Goal: Task Accomplishment & Management: Manage account settings

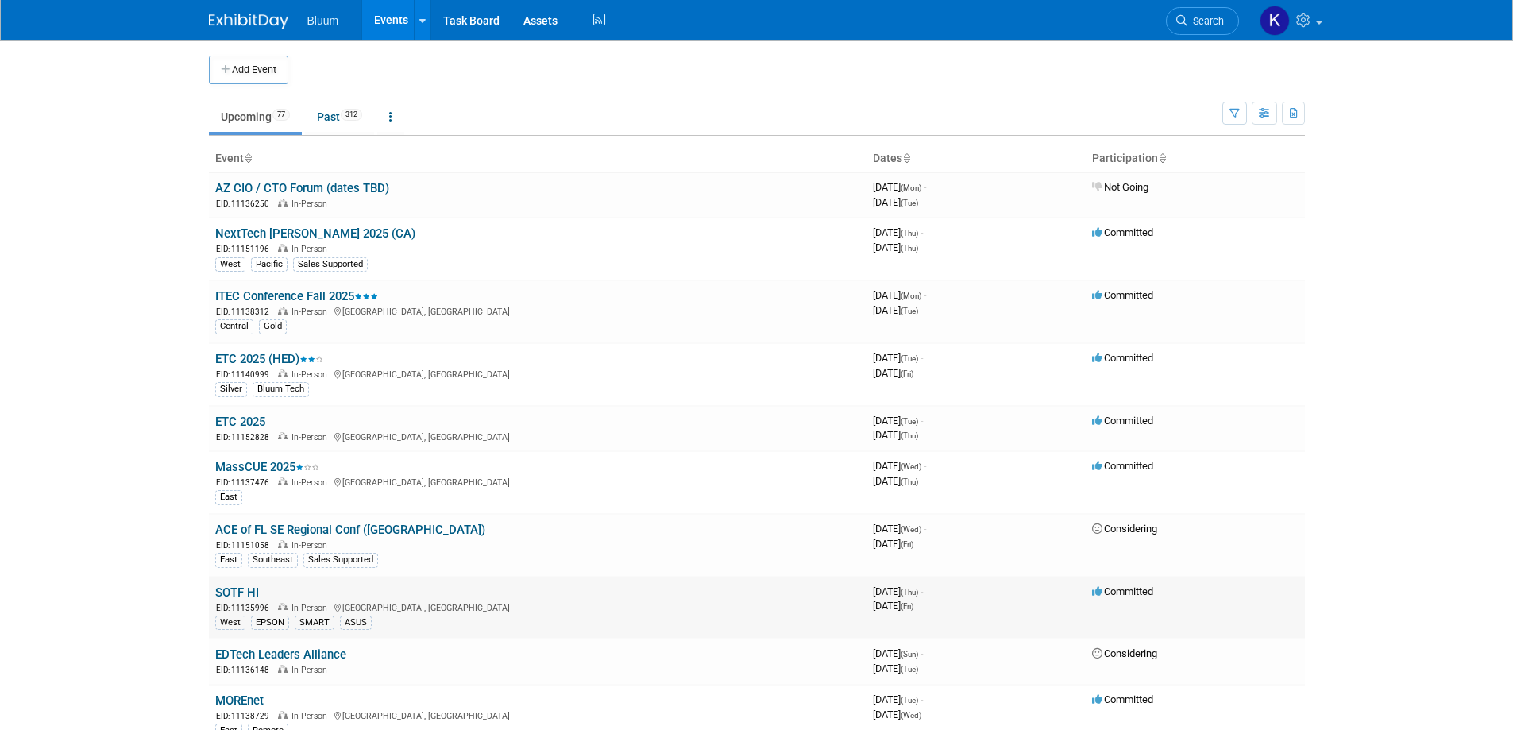
click at [241, 590] on link "SOTF HI" at bounding box center [237, 592] width 44 height 14
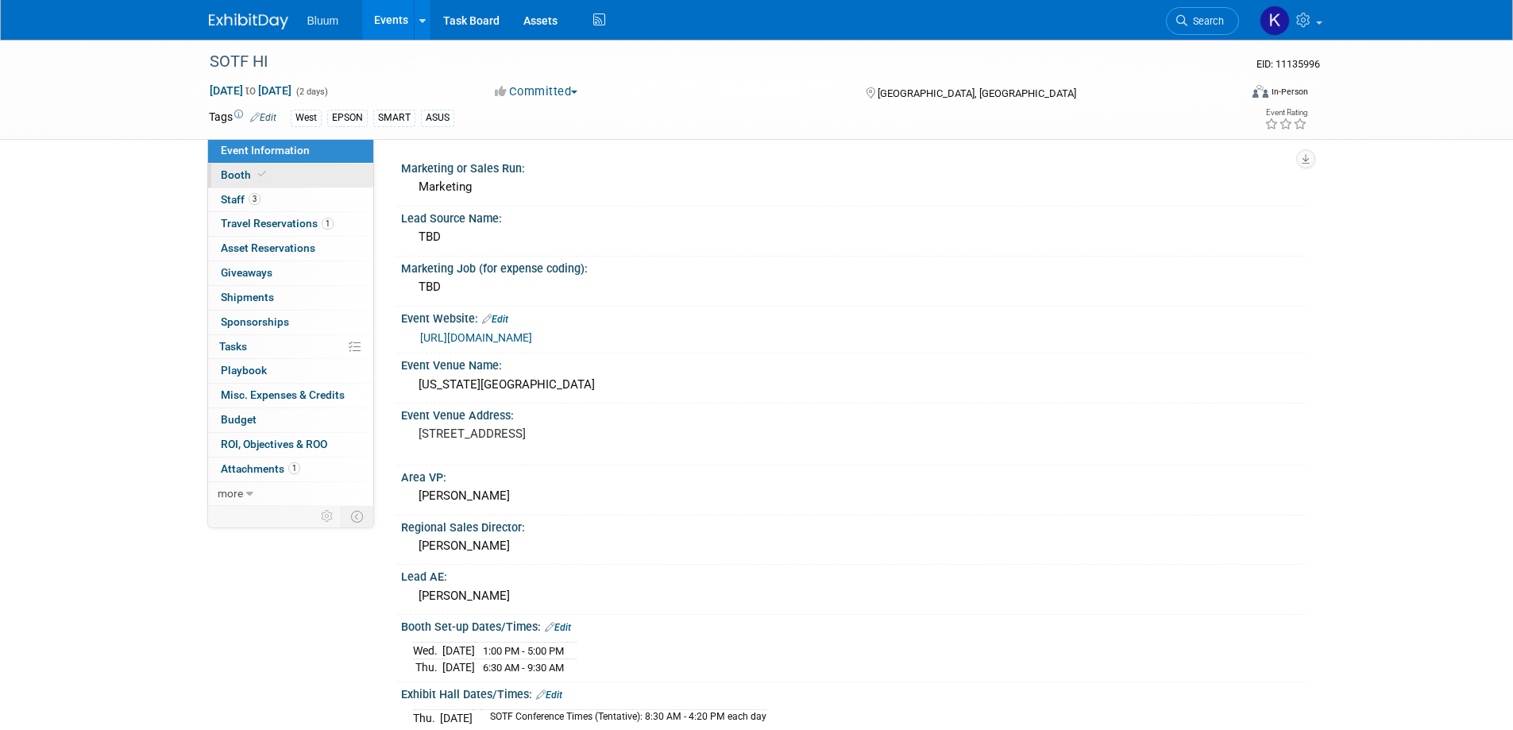
click at [236, 177] on span "Booth" at bounding box center [245, 174] width 48 height 13
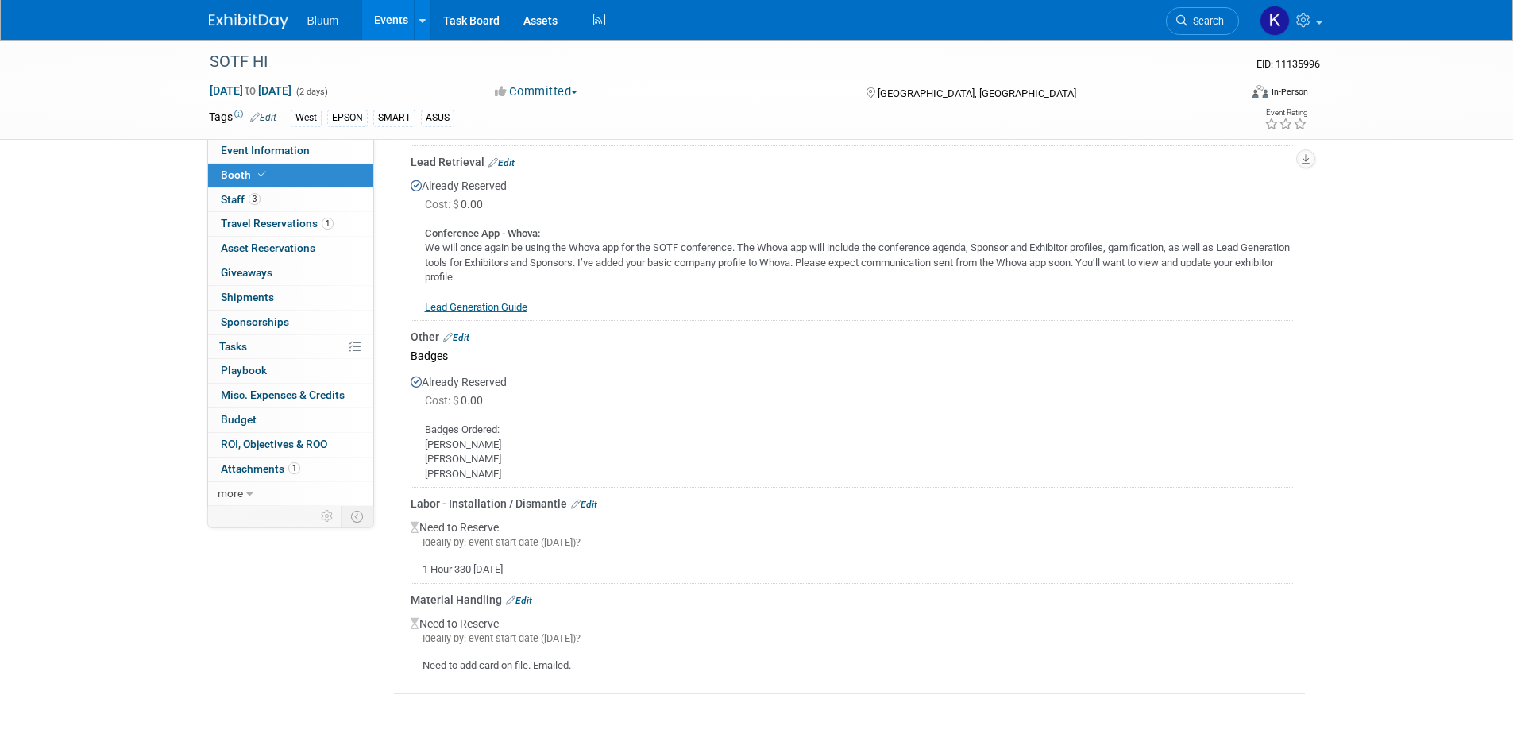
scroll to position [715, 0]
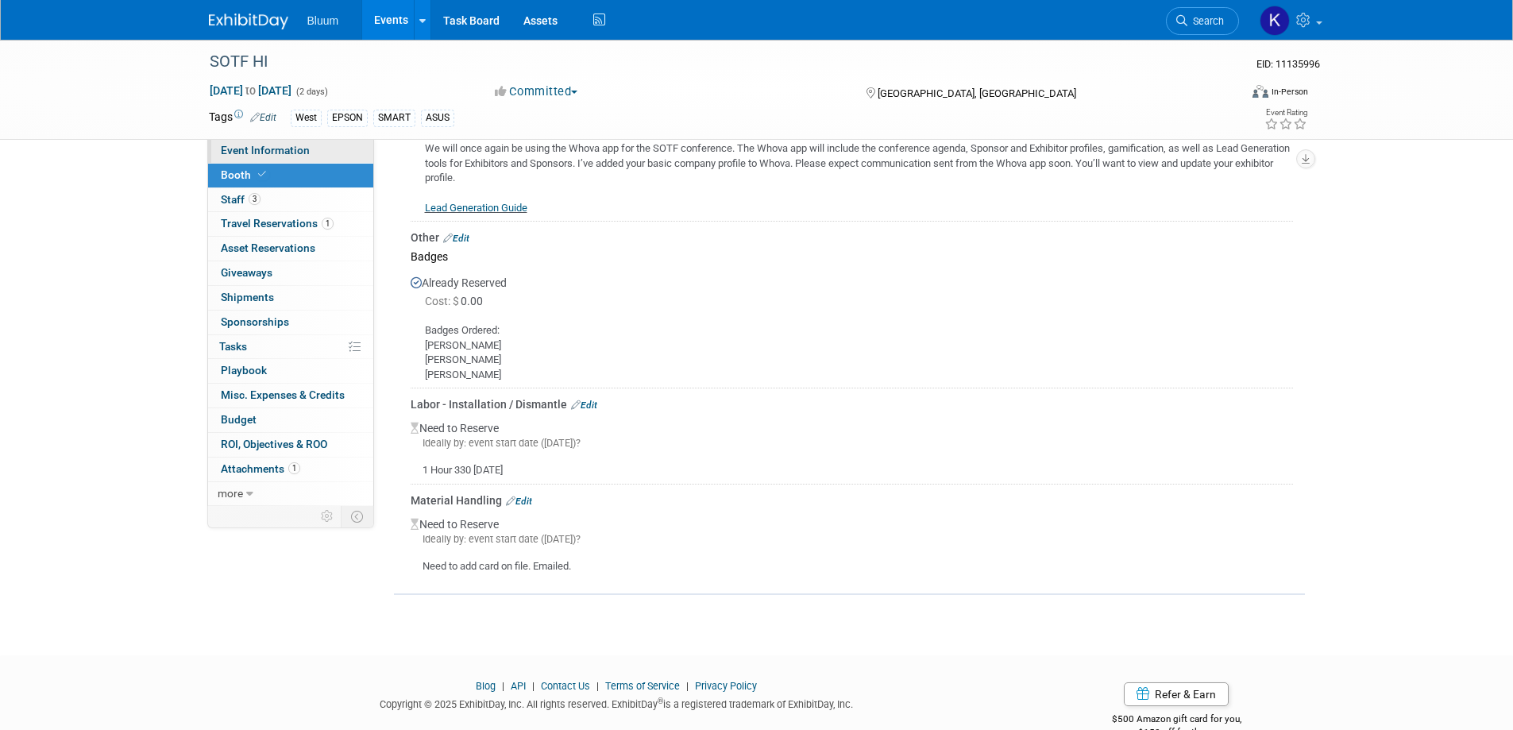
click at [283, 150] on span "Event Information" at bounding box center [265, 150] width 89 height 13
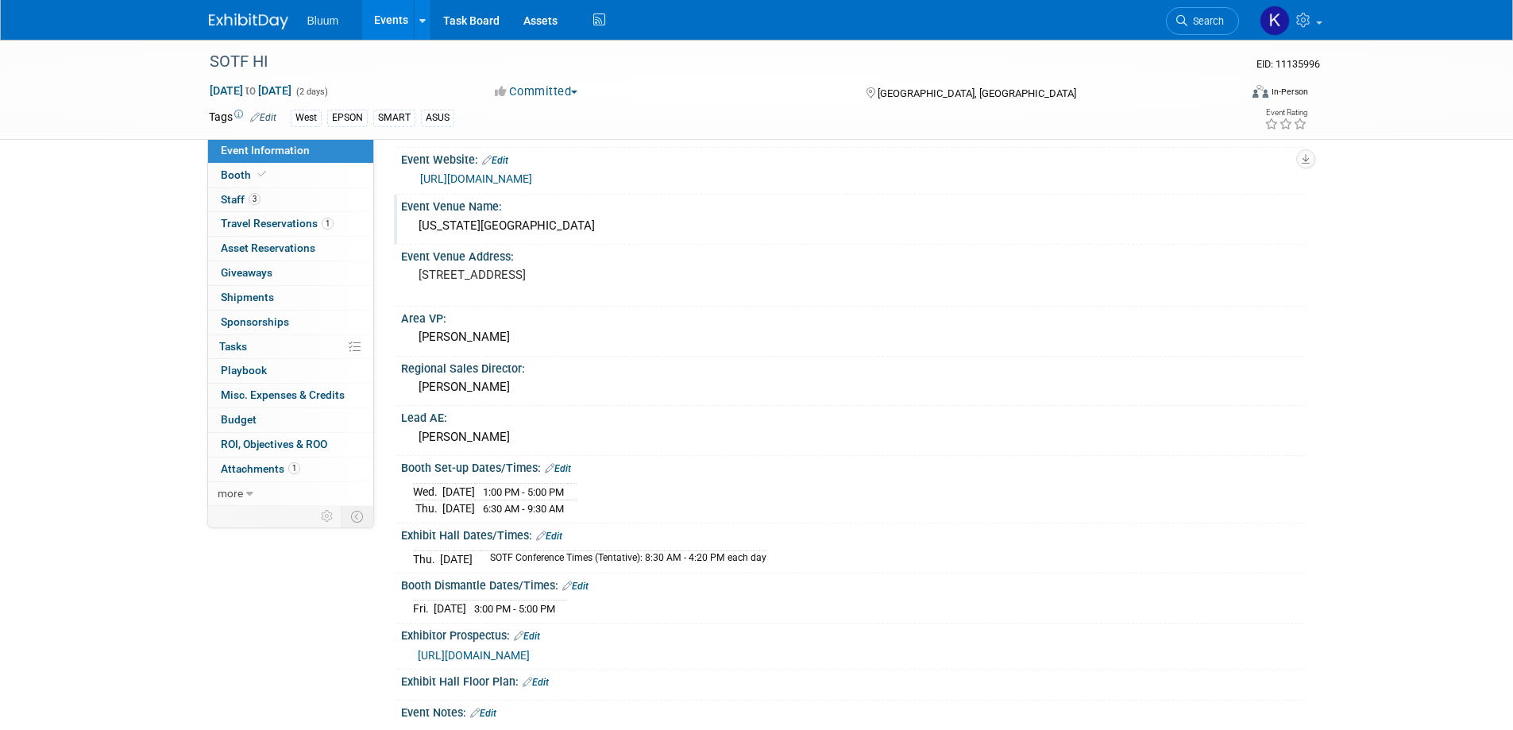
scroll to position [238, 0]
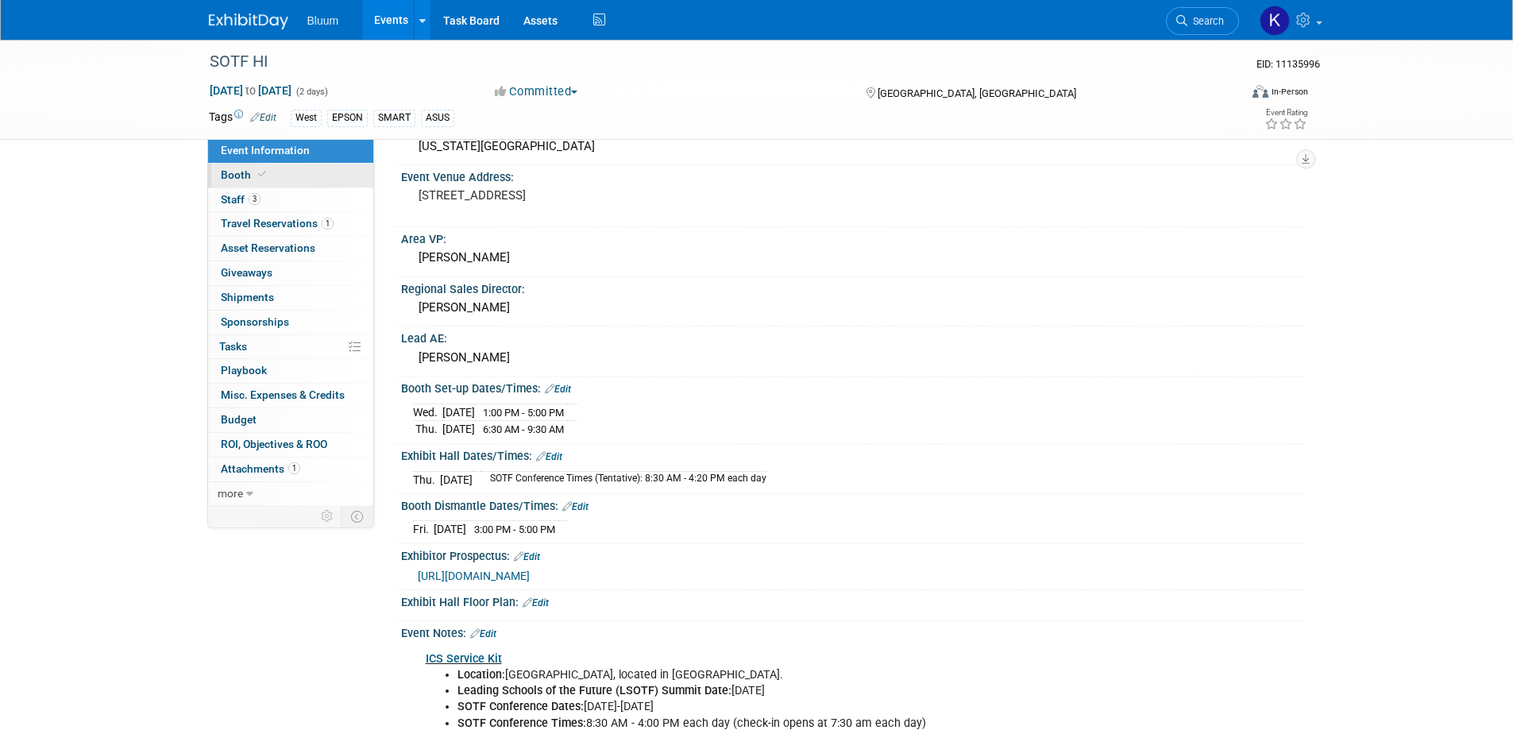
click at [233, 175] on span "Booth" at bounding box center [245, 174] width 48 height 13
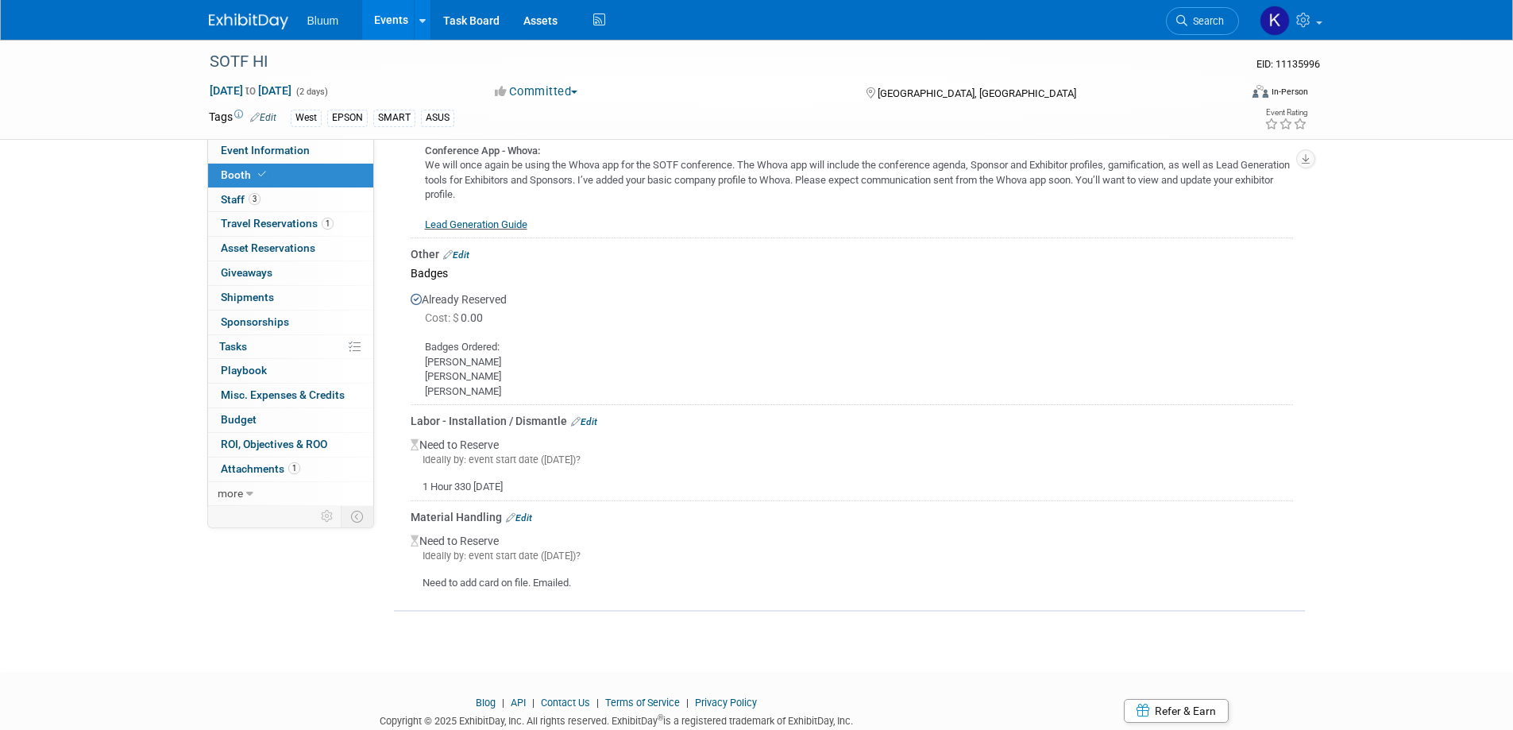
scroll to position [715, 0]
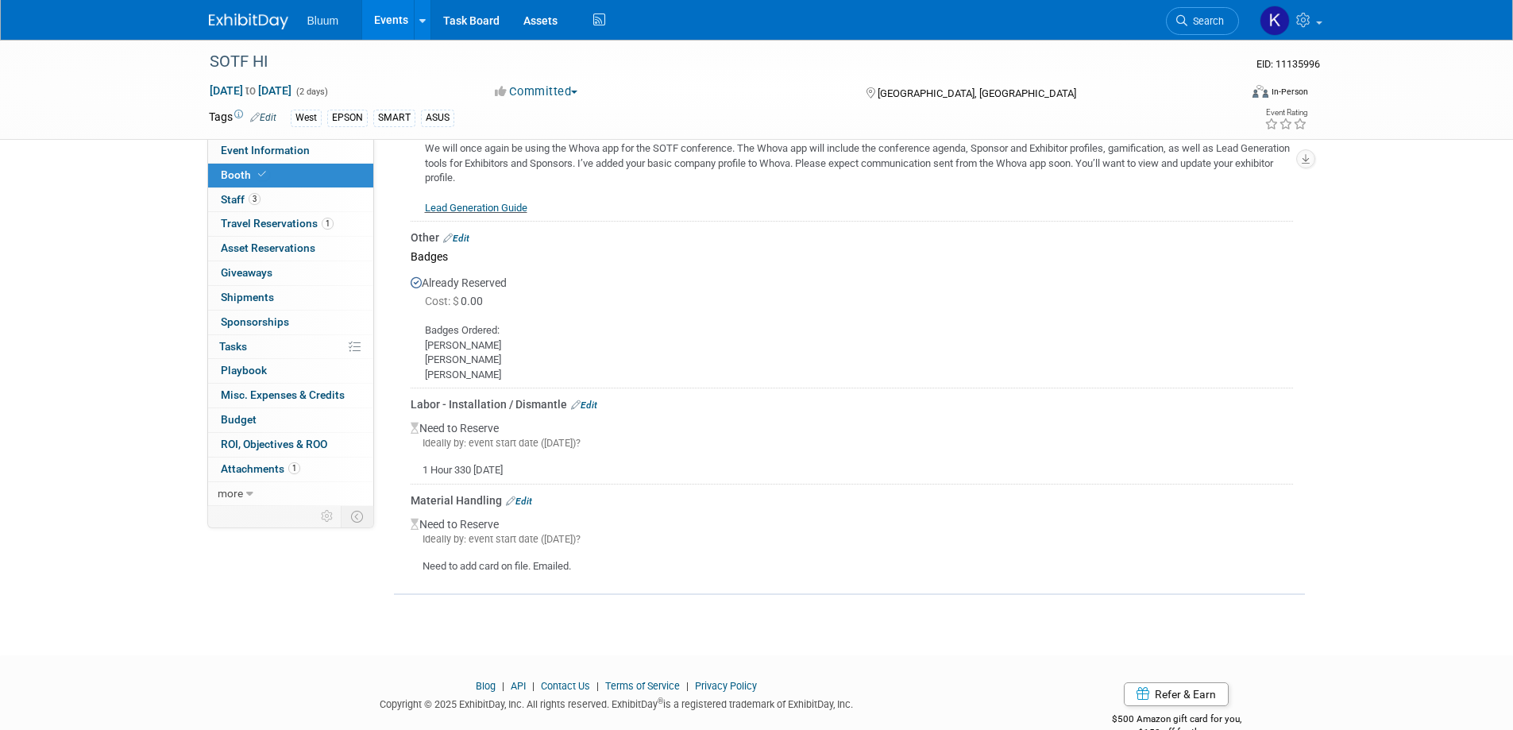
click at [592, 399] on link "Edit" at bounding box center [584, 404] width 26 height 11
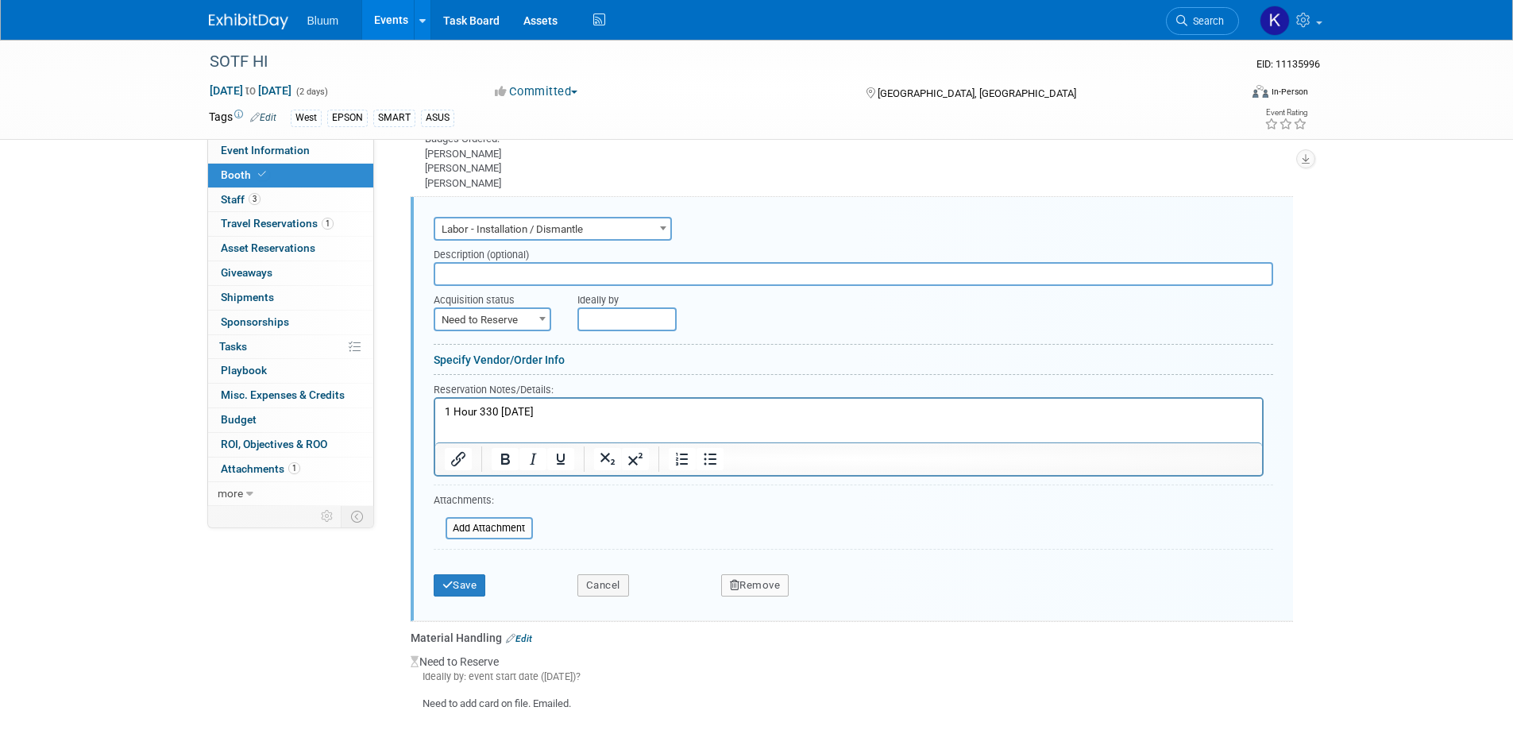
scroll to position [0, 0]
click at [444, 415] on p "1 Hour 330 Friday" at bounding box center [848, 412] width 808 height 15
click at [523, 309] on span "Need to Reserve" at bounding box center [492, 320] width 114 height 22
select select "2"
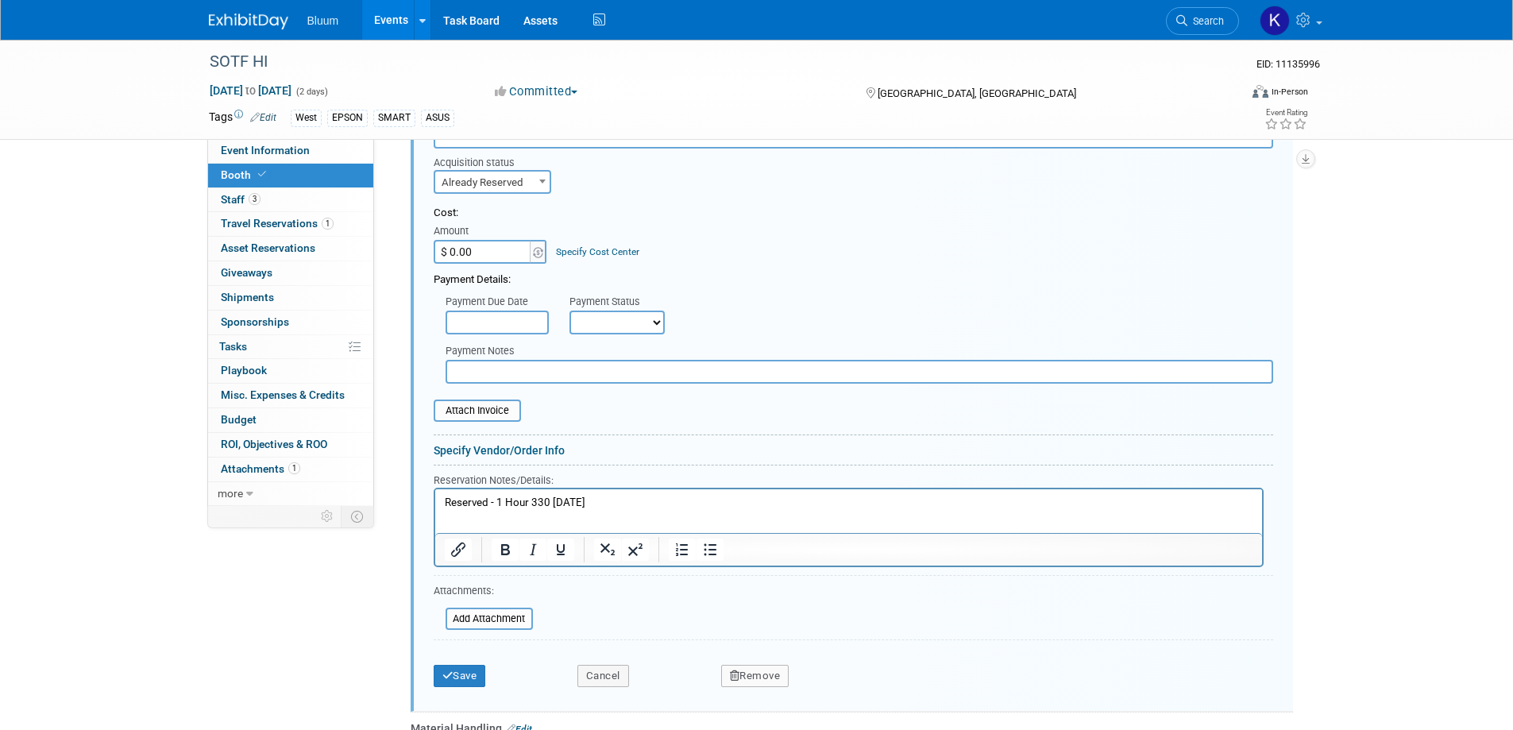
scroll to position [906, 0]
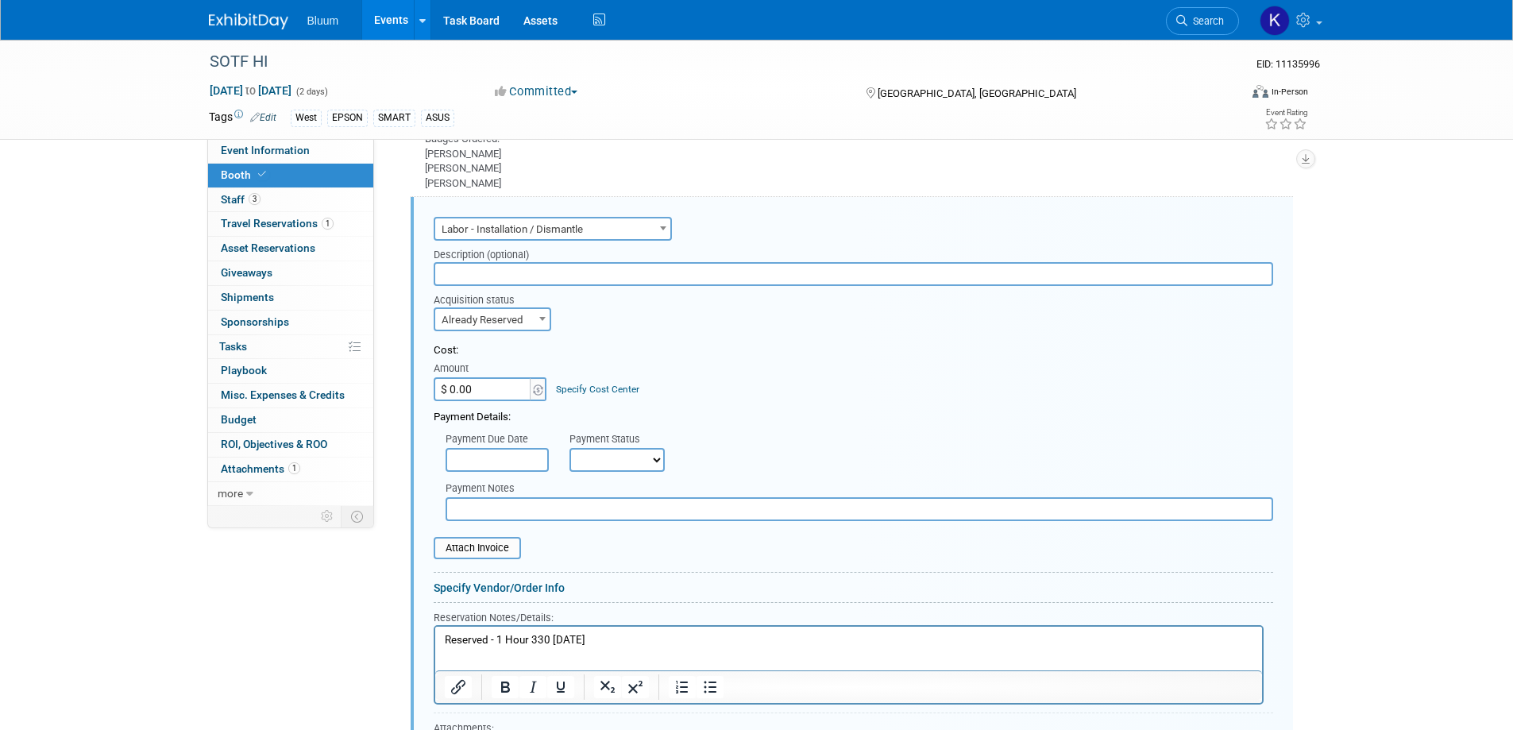
click at [488, 377] on input "$ 0.00" at bounding box center [483, 389] width 99 height 24
type input "$ 182.00"
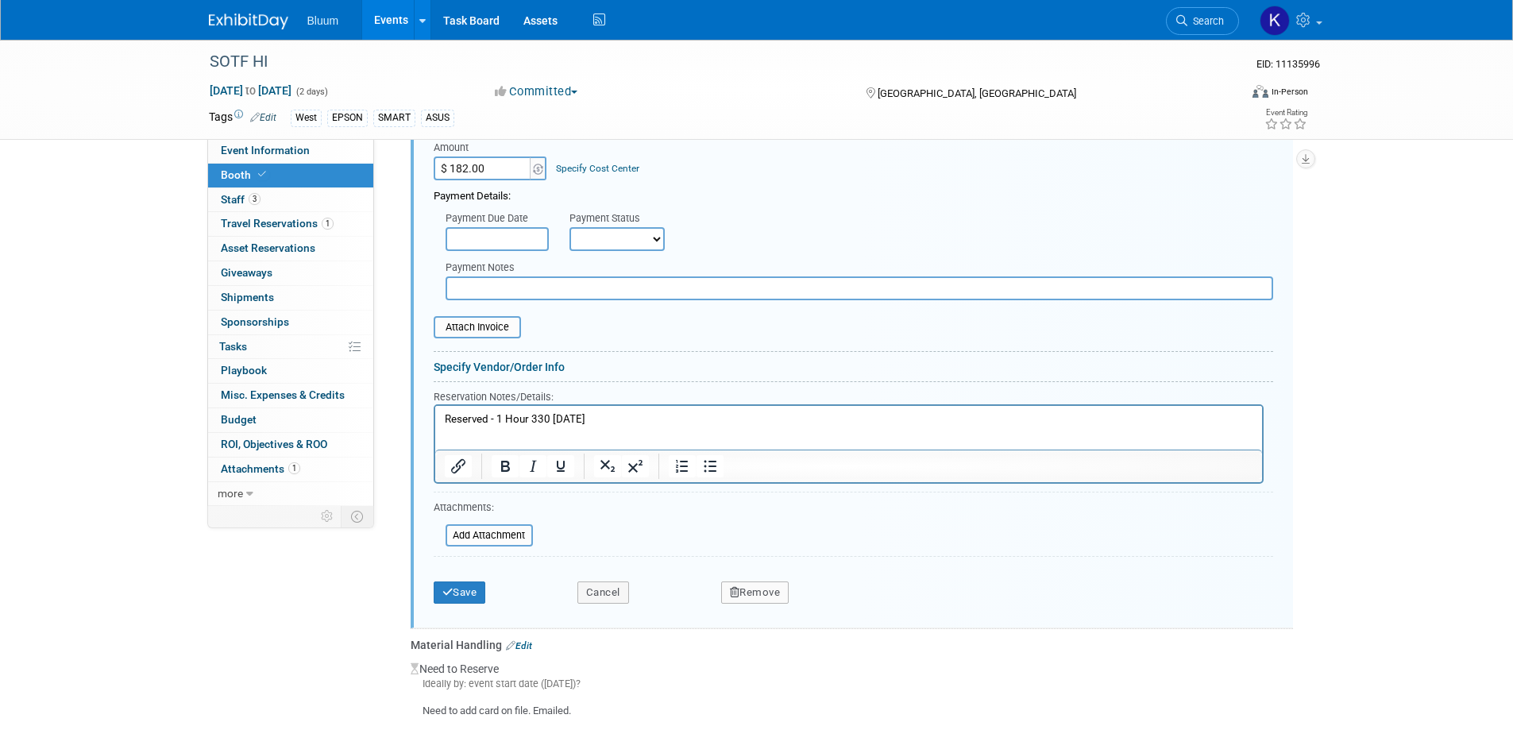
scroll to position [1144, 0]
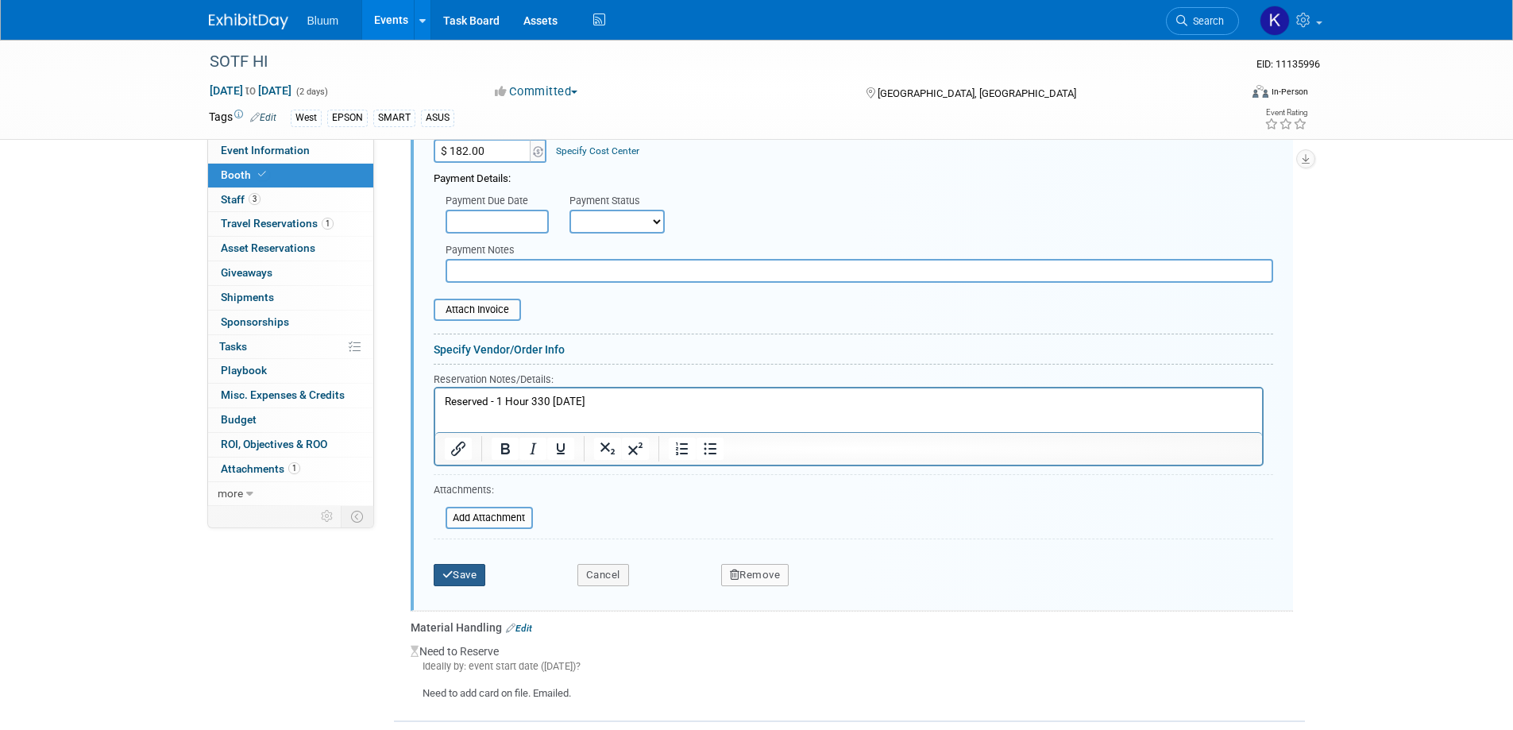
click at [472, 564] on button "Save" at bounding box center [460, 575] width 52 height 22
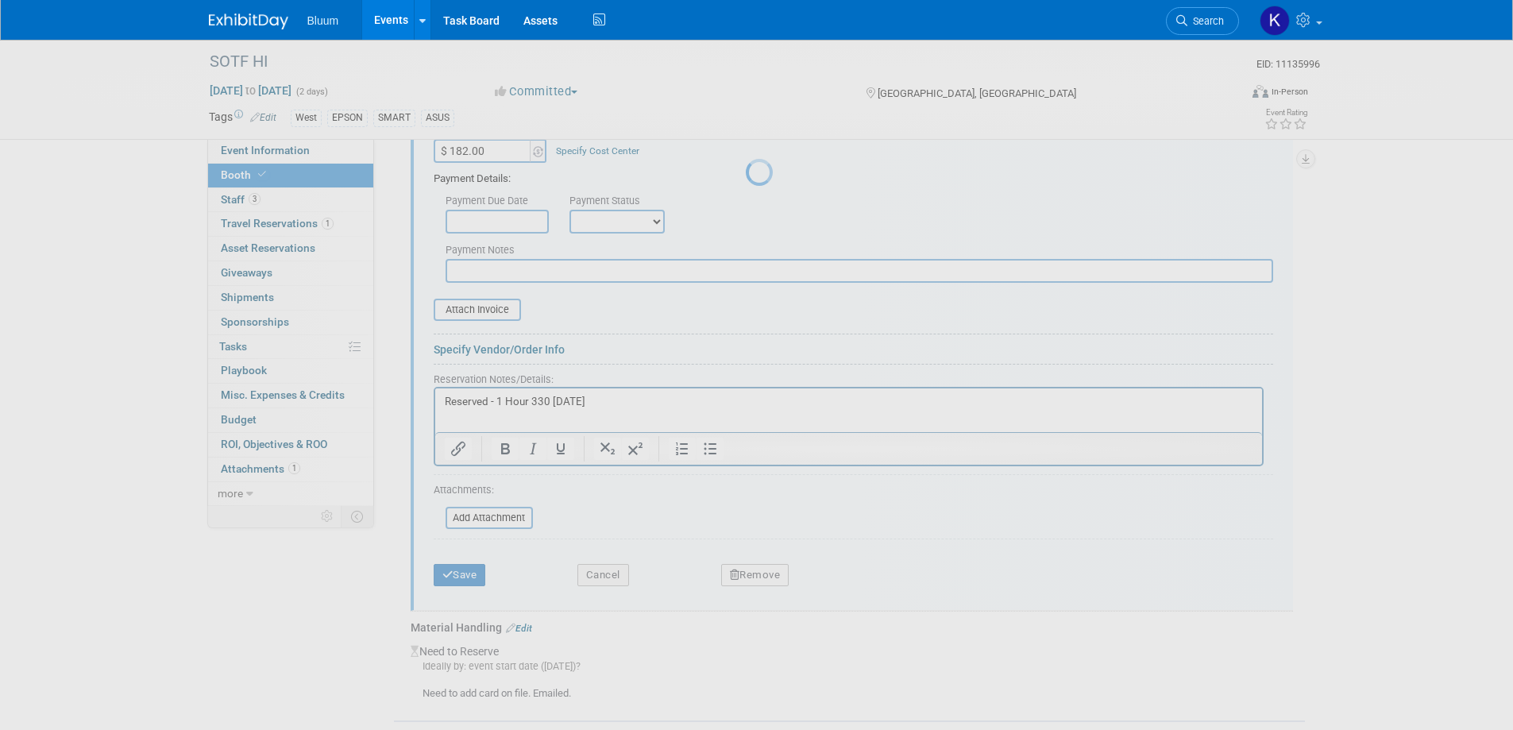
scroll to position [739, 0]
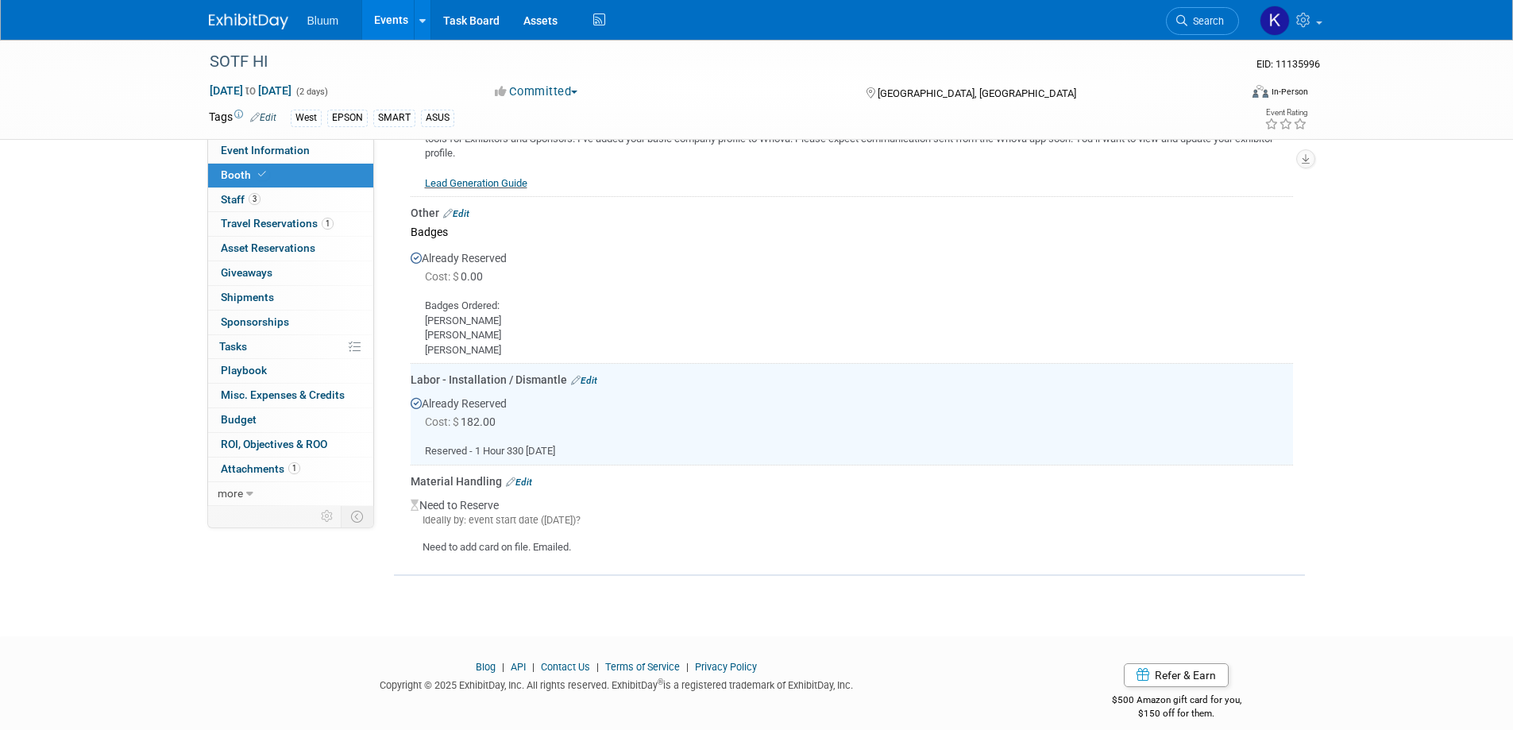
click at [532, 476] on link "Edit" at bounding box center [519, 481] width 26 height 11
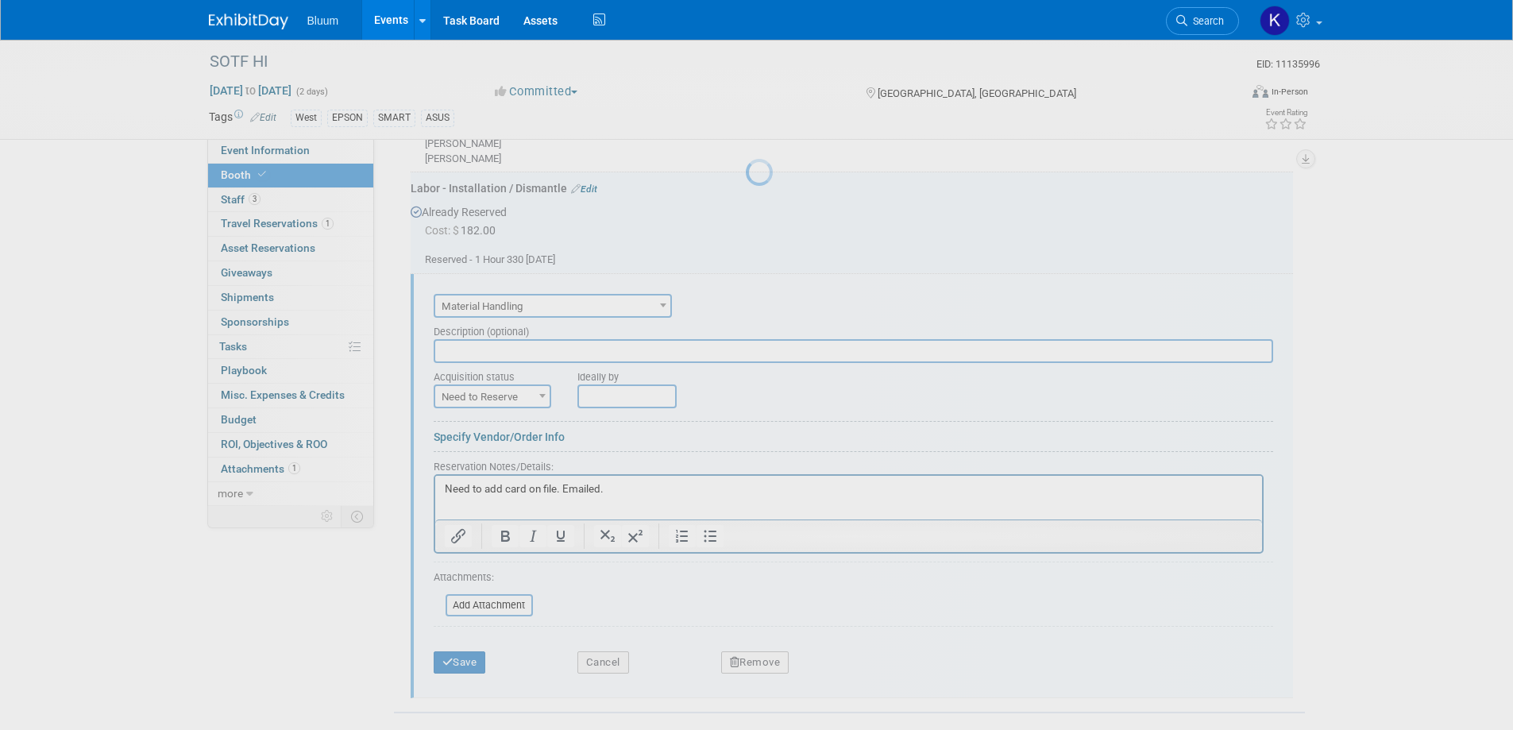
scroll to position [0, 0]
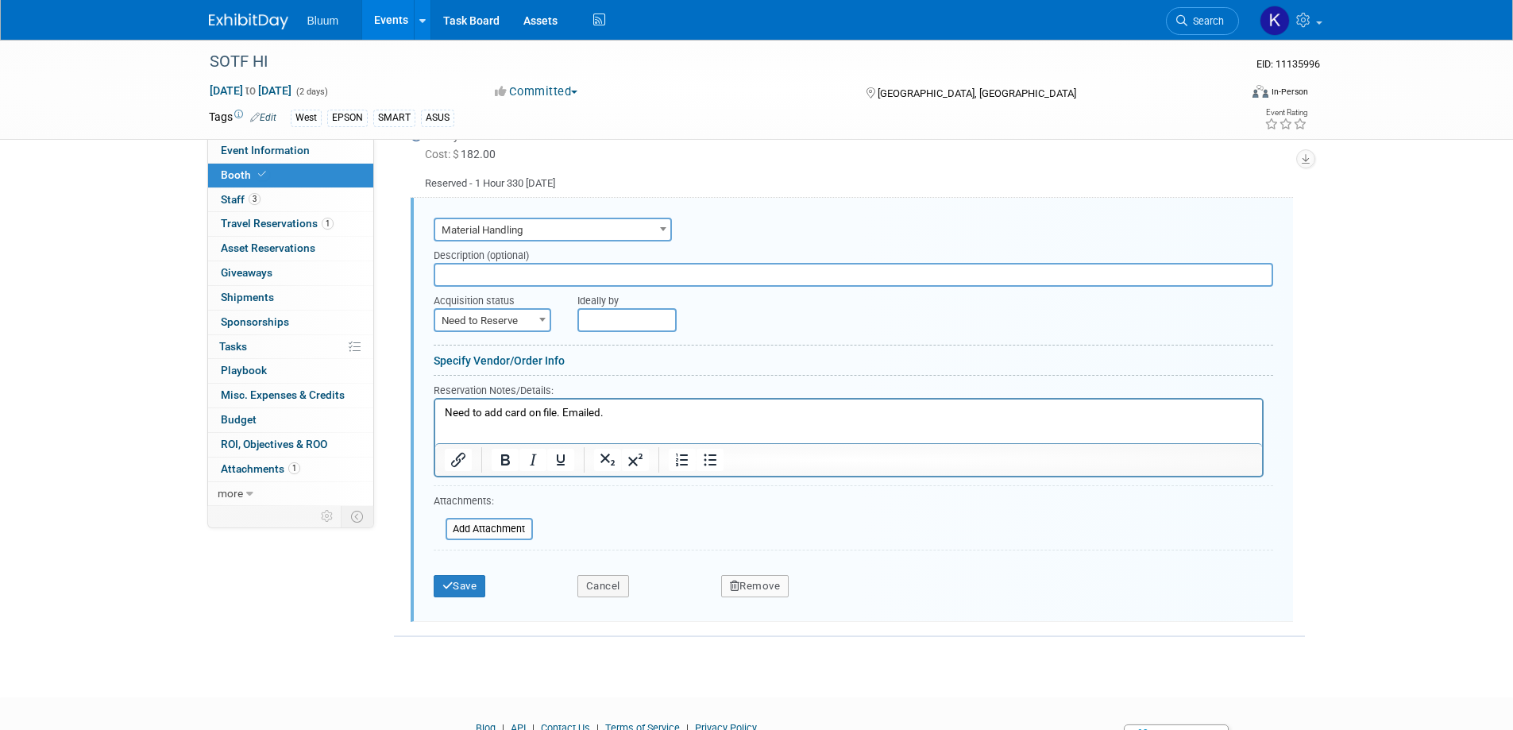
drag, startPoint x: 613, startPoint y: 412, endPoint x: 279, endPoint y: 387, distance: 335.3
click at [434, 399] on html "Need to add card on file. Emailed." at bounding box center [847, 409] width 827 height 21
click at [503, 310] on span "Need to Reserve" at bounding box center [492, 321] width 114 height 22
select select "2"
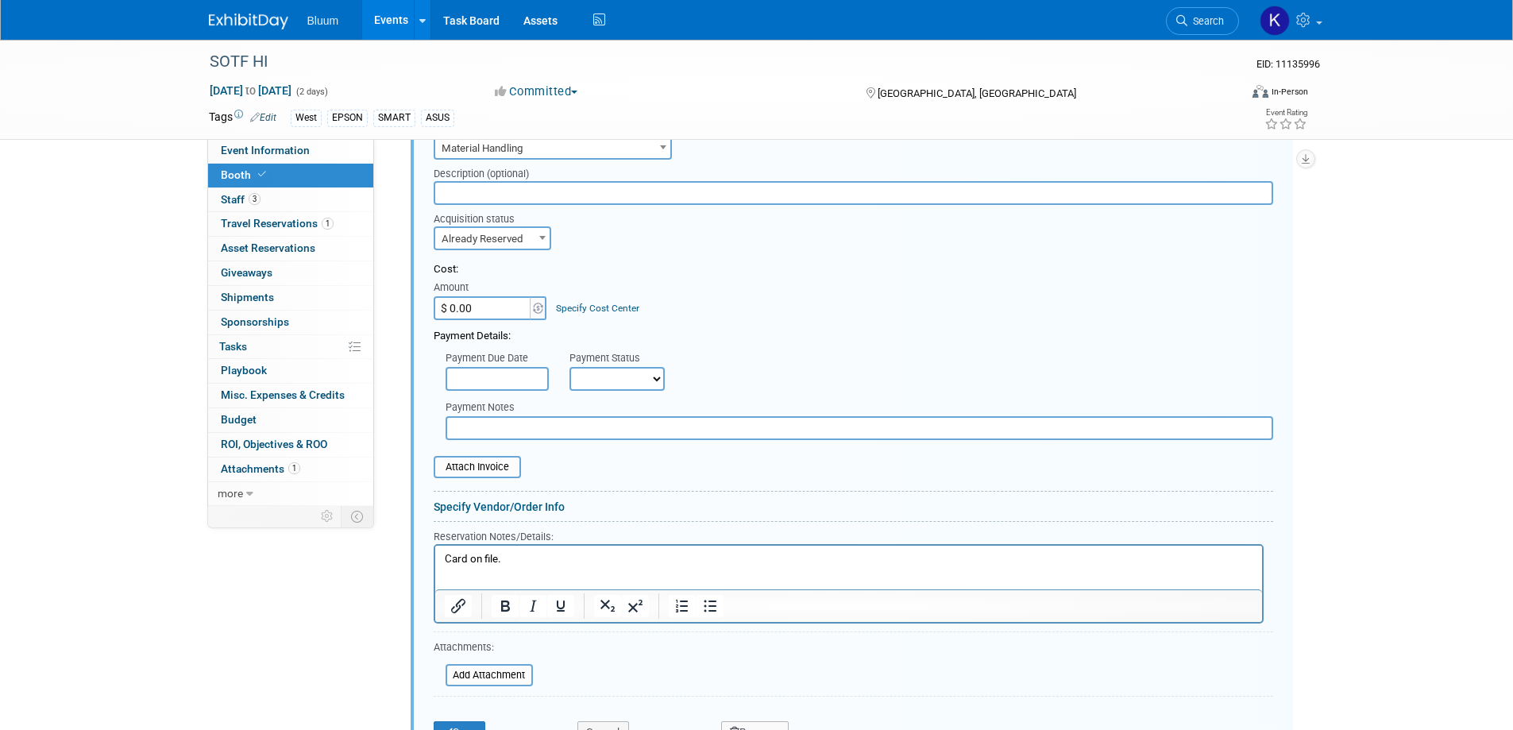
scroll to position [1245, 0]
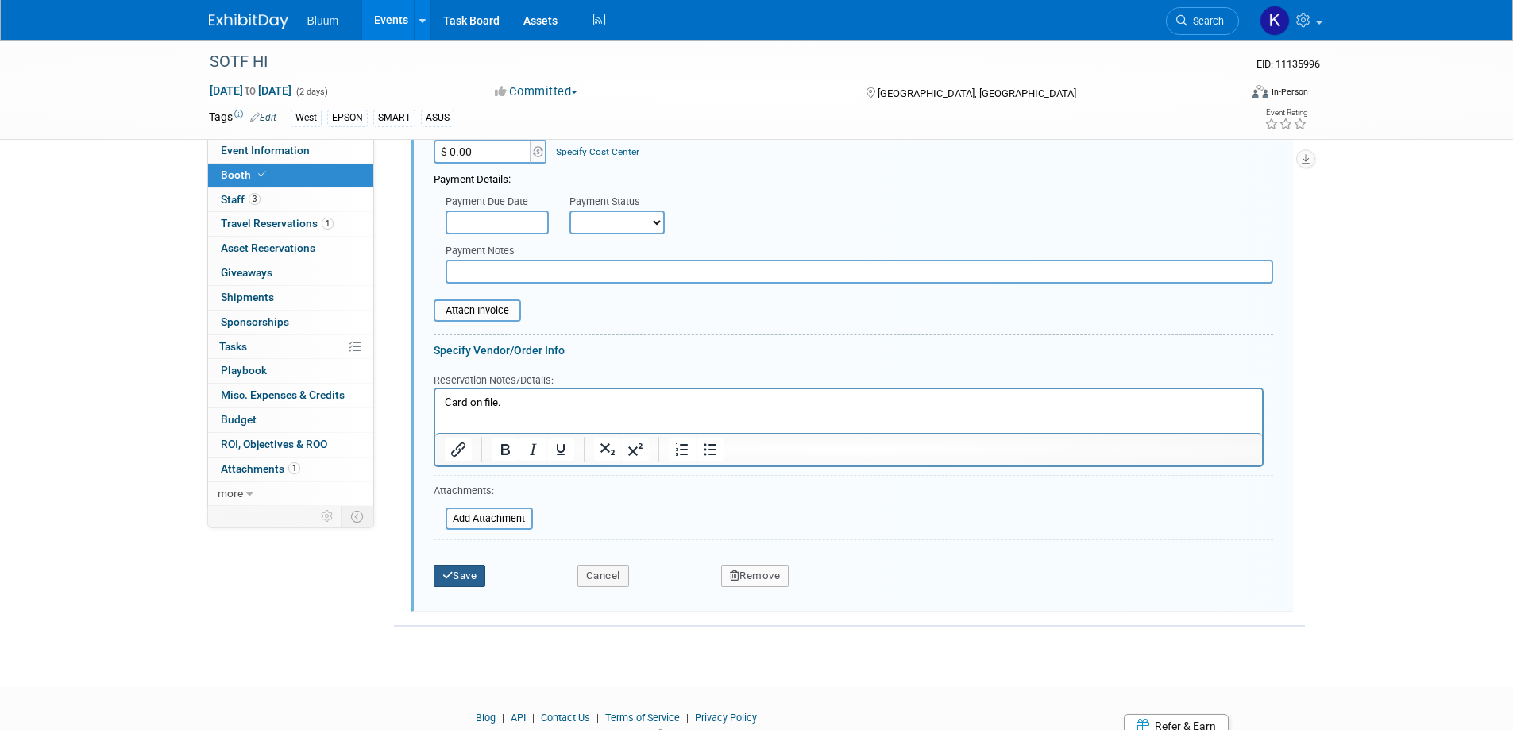
click at [464, 565] on button "Save" at bounding box center [460, 576] width 52 height 22
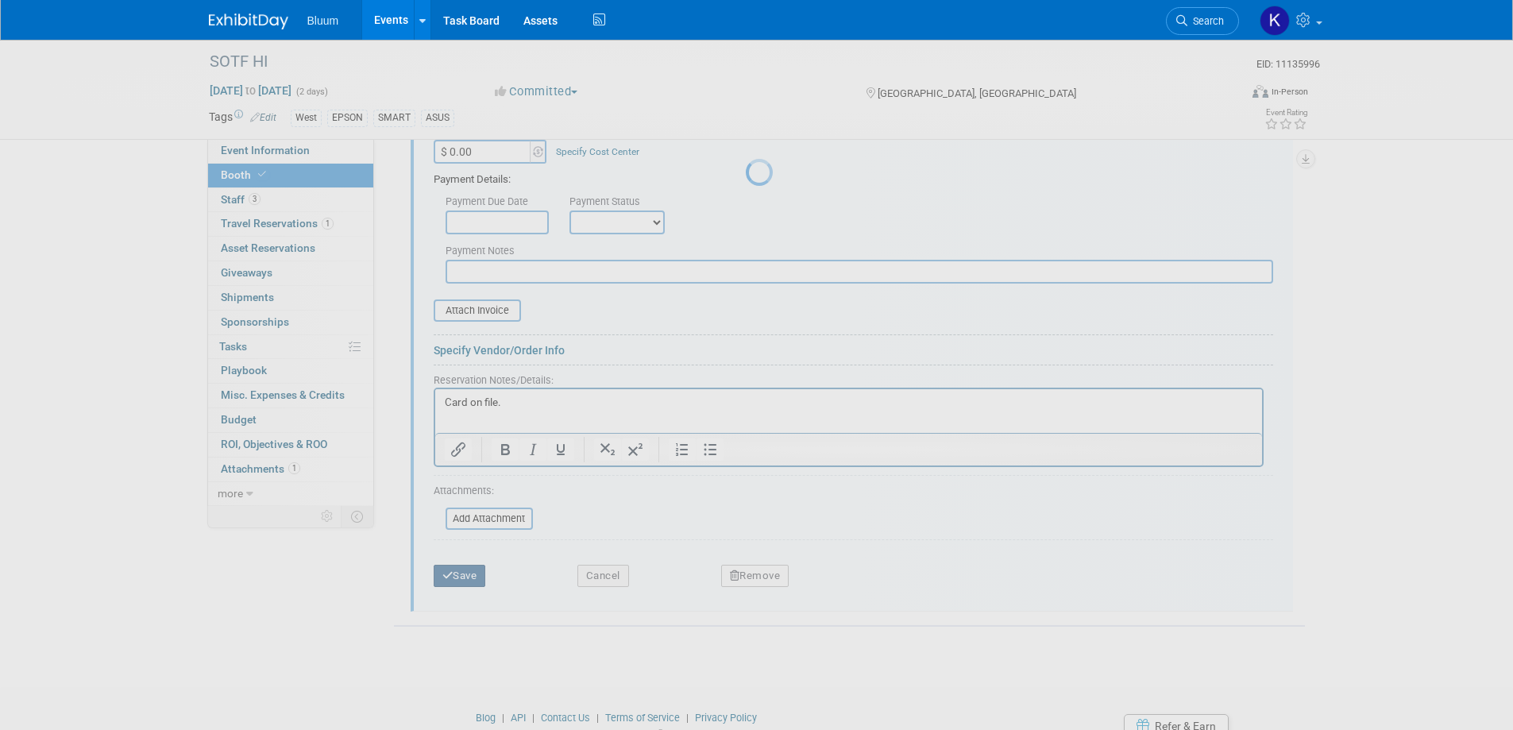
scroll to position [746, 0]
